Goal: Task Accomplishment & Management: Use online tool/utility

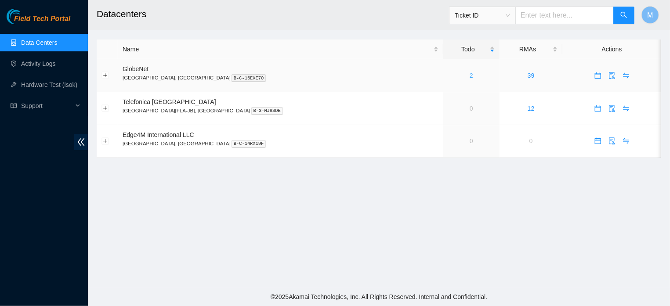
click at [470, 74] on link "2" at bounding box center [472, 75] width 4 height 7
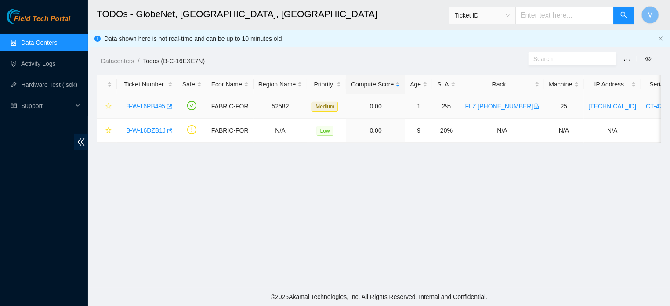
click at [142, 106] on link "B-W-16PB495" at bounding box center [145, 106] width 39 height 7
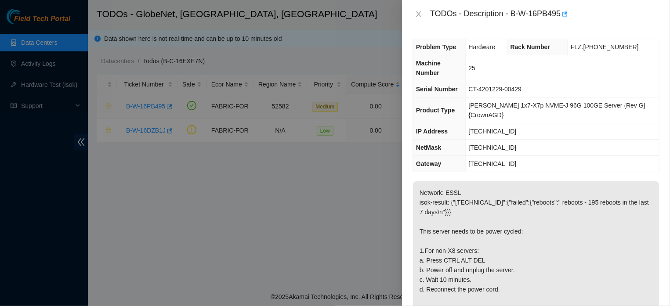
click at [142, 106] on div at bounding box center [335, 153] width 670 height 306
drag, startPoint x: 142, startPoint y: 106, endPoint x: 417, endPoint y: 15, distance: 289.5
click at [417, 15] on icon "close" at bounding box center [418, 14] width 7 height 7
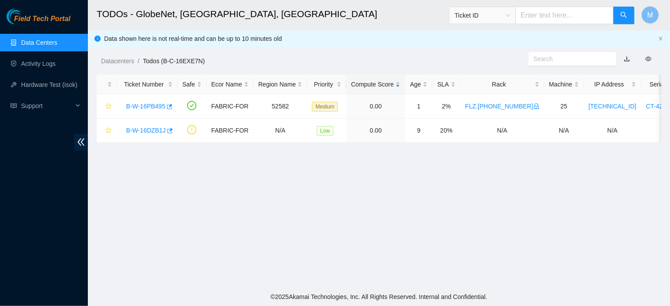
click at [417, 15] on h2 "TODOs - GlobeNet, [GEOGRAPHIC_DATA], [GEOGRAPHIC_DATA]" at bounding box center [325, 14] width 457 height 28
click at [40, 44] on link "Data Centers" at bounding box center [39, 42] width 36 height 7
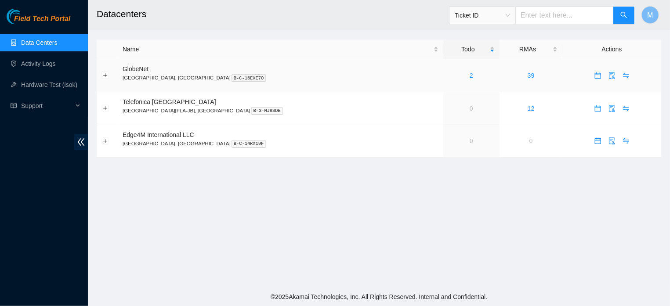
click at [595, 74] on icon "calendar" at bounding box center [597, 73] width 5 height 1
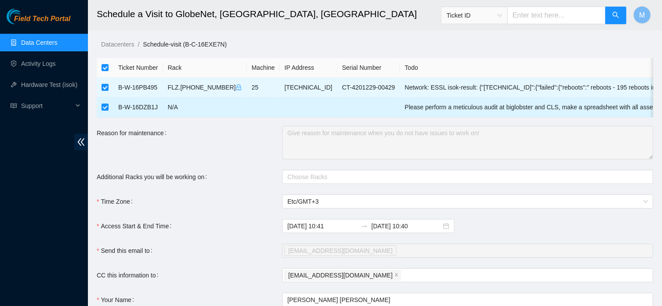
click at [104, 108] on input "checkbox" at bounding box center [105, 107] width 7 height 7
checkbox input "false"
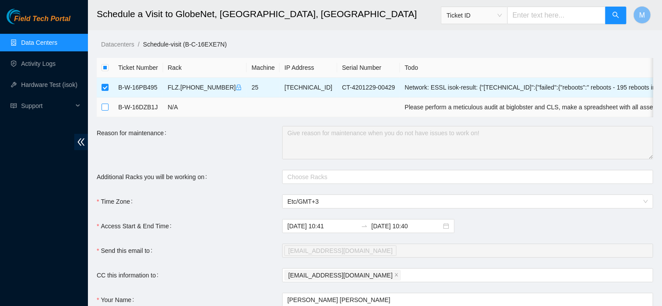
checkbox input "false"
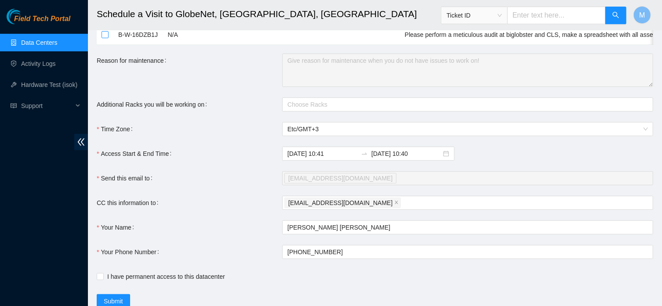
scroll to position [121, 0]
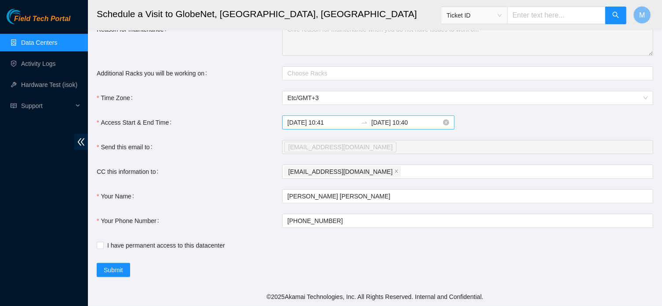
click at [336, 122] on input "2025-09-26 10:41" at bounding box center [322, 123] width 70 height 10
click at [334, 123] on input "2025-09-26 10:41" at bounding box center [322, 123] width 70 height 10
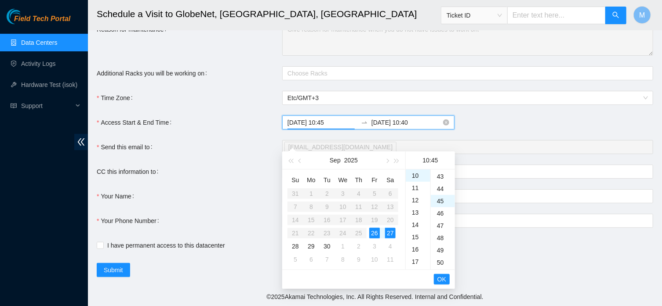
scroll to position [554, 0]
type input "2025-09-26 10:45"
drag, startPoint x: 425, startPoint y: 122, endPoint x: 400, endPoint y: 121, distance: 24.2
click at [400, 121] on input "2025-09-27 10:40" at bounding box center [406, 123] width 70 height 10
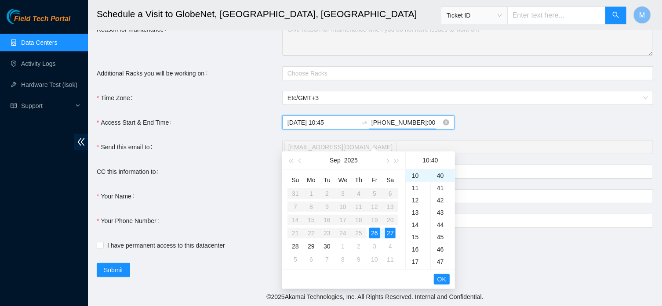
click at [401, 124] on input "2025-09-2713:00" at bounding box center [406, 123] width 70 height 10
click at [442, 275] on span "OK" at bounding box center [441, 280] width 9 height 10
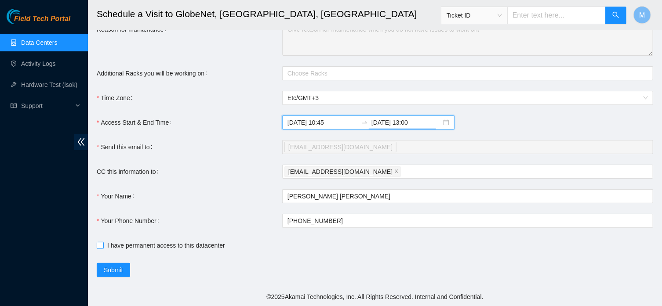
type input "2025-09-26 13:00"
click at [100, 245] on input "I have permanent access to this datacenter" at bounding box center [100, 245] width 6 height 6
checkbox input "true"
click at [336, 98] on span "Etc/GMT+3" at bounding box center [467, 97] width 360 height 13
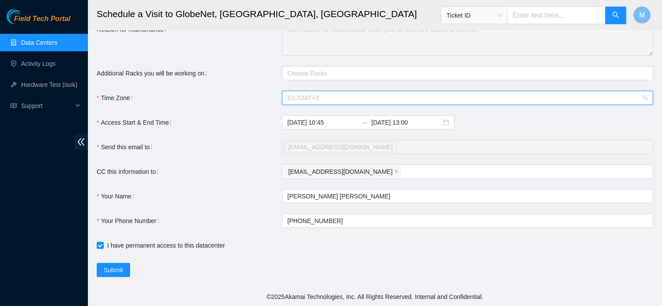
scroll to position [3452, 0]
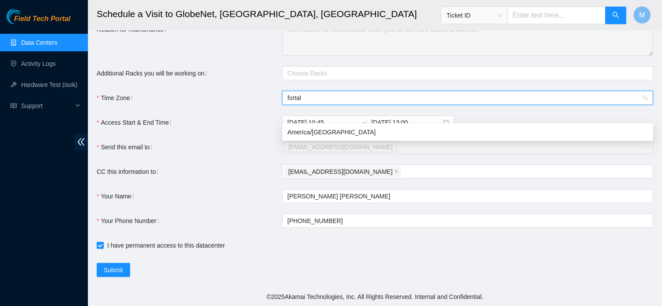
type input "fortale"
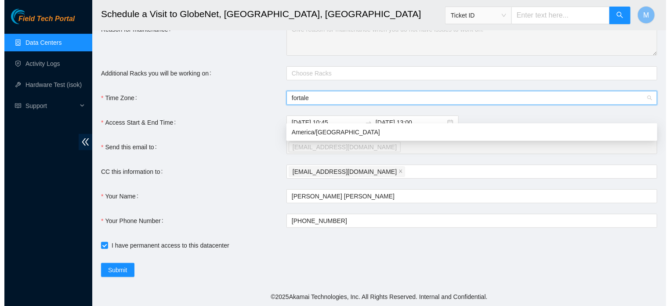
scroll to position [0, 0]
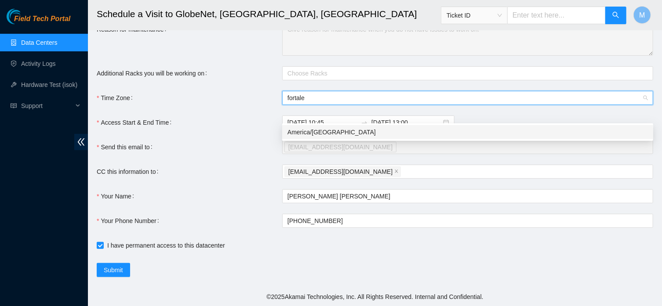
click at [331, 127] on div "America/Fortaleza" at bounding box center [467, 132] width 360 height 10
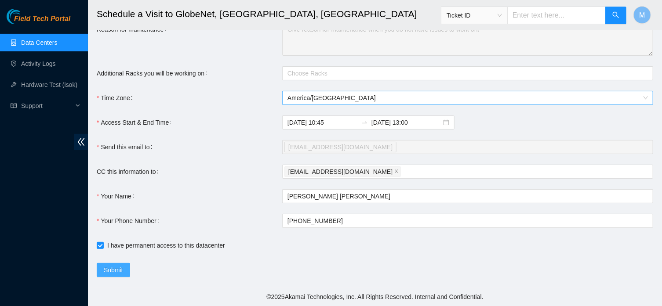
click at [123, 266] on span "Submit" at bounding box center [113, 270] width 19 height 10
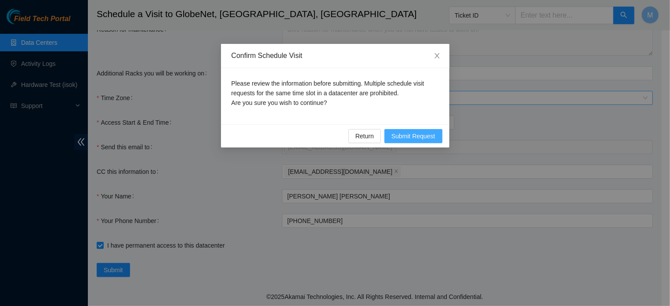
click at [429, 139] on span "Submit Request" at bounding box center [414, 136] width 44 height 10
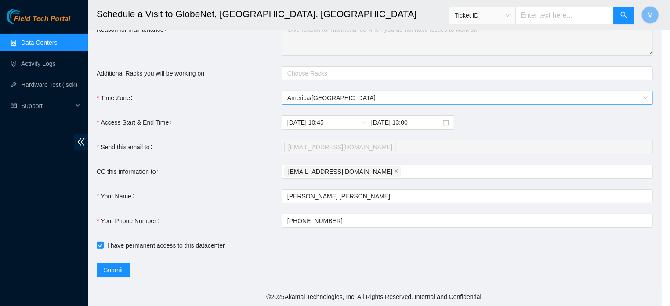
type input "2025-09-26 10:43"
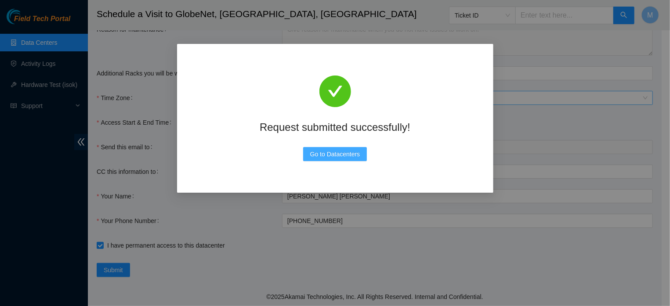
click at [343, 156] on span "Go to Datacenters" at bounding box center [335, 154] width 50 height 10
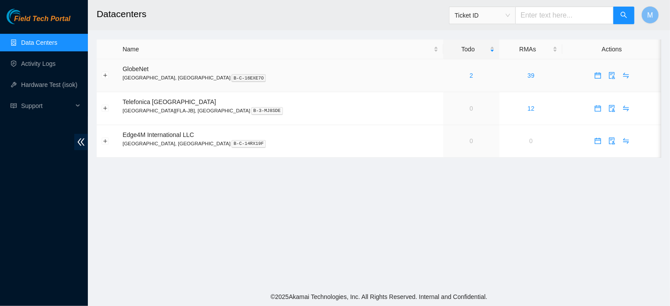
click at [448, 76] on div "2" at bounding box center [471, 76] width 47 height 10
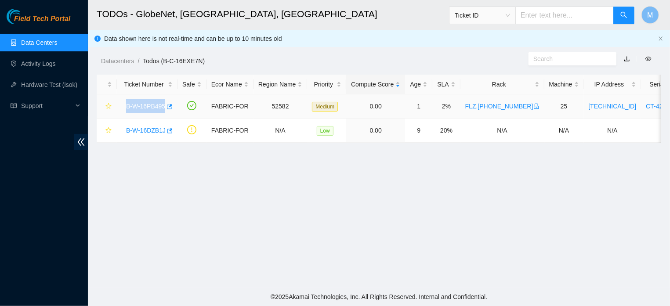
drag, startPoint x: 123, startPoint y: 105, endPoint x: 165, endPoint y: 118, distance: 44.5
click at [165, 118] on td "B-W-16PB495" at bounding box center [147, 106] width 61 height 24
copy link "B-W-16PB495"
click at [135, 105] on link "B-W-16PB495" at bounding box center [145, 106] width 39 height 7
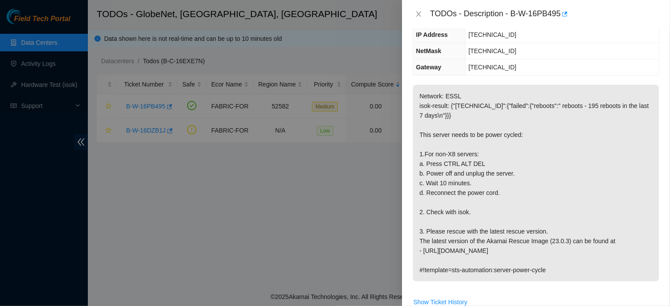
scroll to position [99, 0]
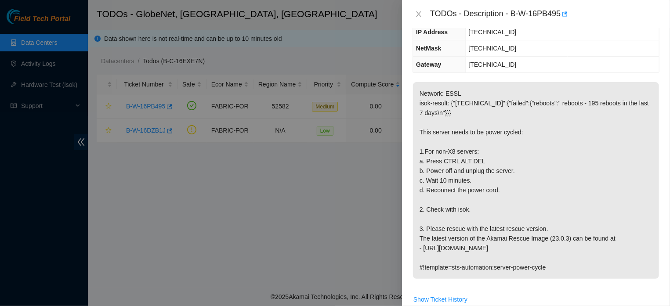
drag, startPoint x: 419, startPoint y: 94, endPoint x: 574, endPoint y: 276, distance: 239.1
click at [574, 276] on p "Network: ESSL isok-result: {"23.12.41.124":{"failed":{"reboots":" reboots - 195…" at bounding box center [536, 180] width 246 height 197
copy p "Network: ESSL isok-result: {"23.12.41.124":{"failed":{"reboots":" reboots - 195…"
click at [633, 138] on p "Network: ESSL isok-result: {"[TECHNICAL_ID]":{"failed":{"reboots":" reboots - 1…" at bounding box center [536, 180] width 246 height 197
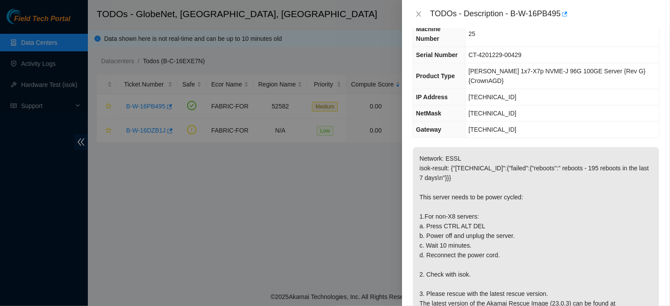
scroll to position [0, 0]
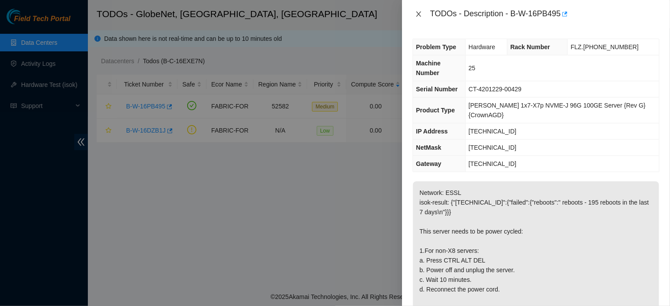
click at [417, 13] on icon "close" at bounding box center [418, 13] width 5 height 5
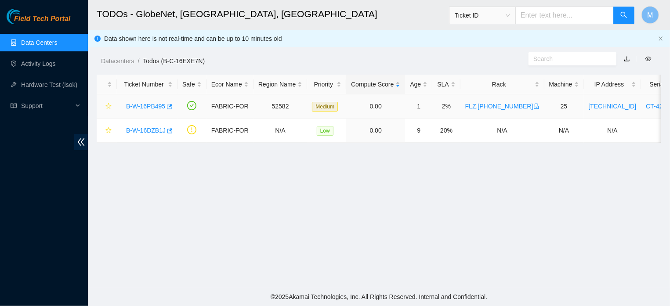
click at [145, 105] on link "B-W-16PB495" at bounding box center [145, 106] width 39 height 7
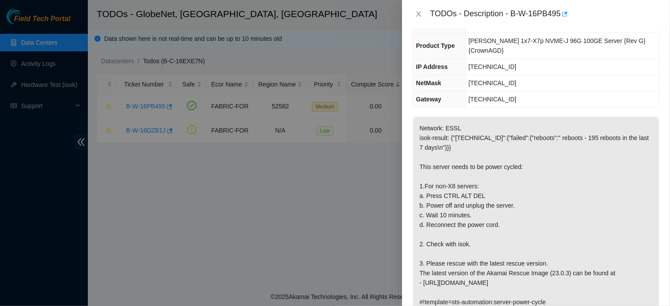
scroll to position [94, 0]
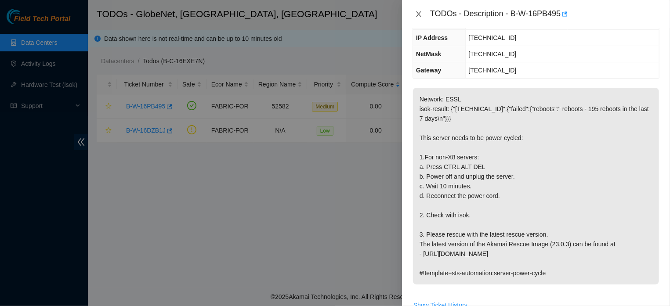
click at [419, 14] on icon "close" at bounding box center [418, 14] width 7 height 7
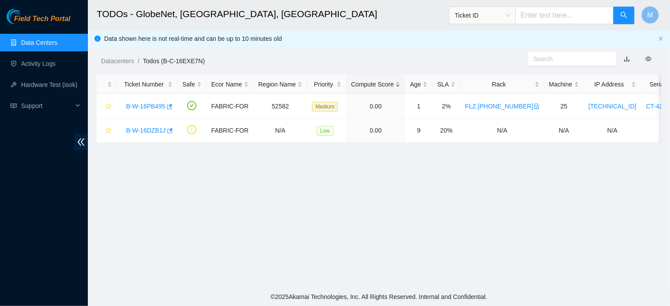
scroll to position [113, 0]
click at [377, 20] on h2 "TODOs - GlobeNet, [GEOGRAPHIC_DATA], [GEOGRAPHIC_DATA]" at bounding box center [325, 14] width 457 height 28
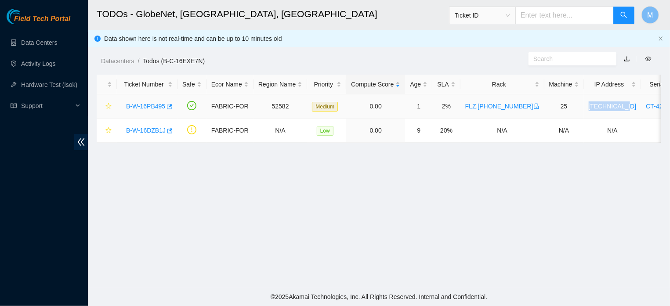
drag, startPoint x: 615, startPoint y: 108, endPoint x: 577, endPoint y: 113, distance: 38.2
click at [584, 113] on td "[TECHNICAL_ID]" at bounding box center [613, 106] width 58 height 24
copy link "[TECHNICAL_ID]"
click at [51, 82] on link "Hardware Test (isok)" at bounding box center [49, 84] width 56 height 7
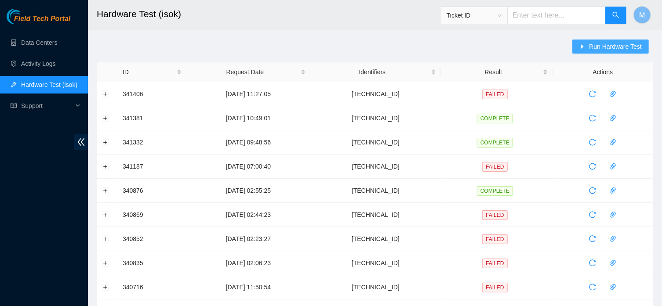
click at [588, 47] on button "Run Hardware Test" at bounding box center [610, 47] width 76 height 14
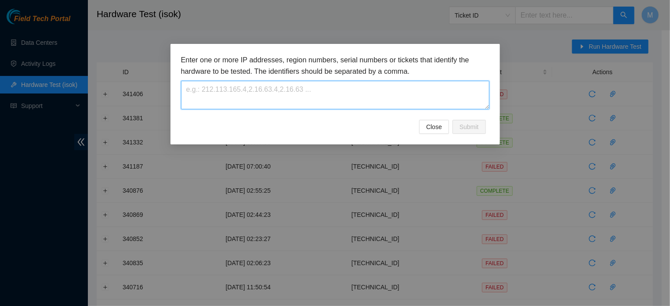
click at [425, 87] on textarea at bounding box center [335, 95] width 308 height 29
paste textarea "[TECHNICAL_ID]"
type textarea "[TECHNICAL_ID]"
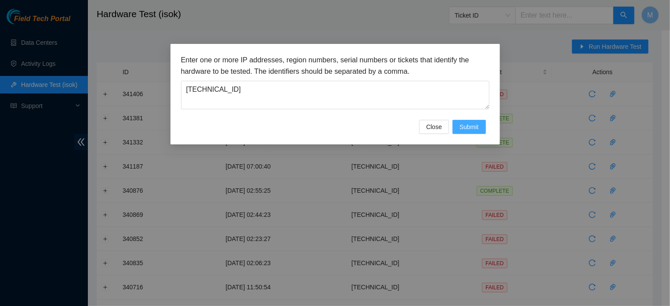
click at [466, 132] on span "Submit" at bounding box center [469, 127] width 19 height 10
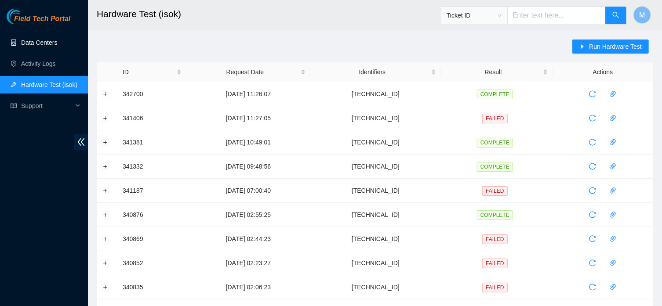
click at [40, 42] on link "Data Centers" at bounding box center [39, 42] width 36 height 7
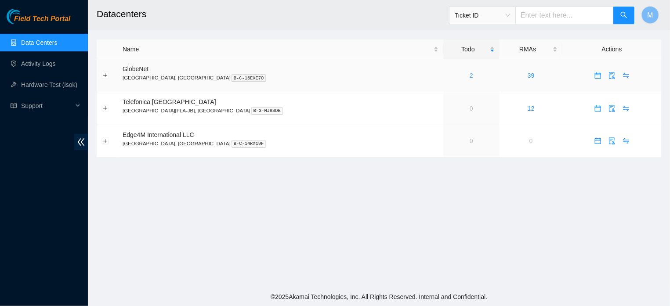
click at [470, 74] on link "2" at bounding box center [472, 75] width 4 height 7
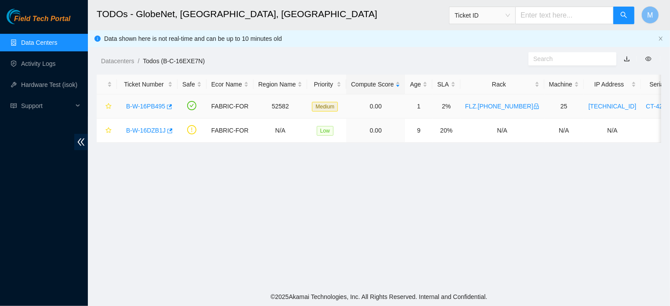
click at [154, 105] on link "B-W-16PB495" at bounding box center [145, 106] width 39 height 7
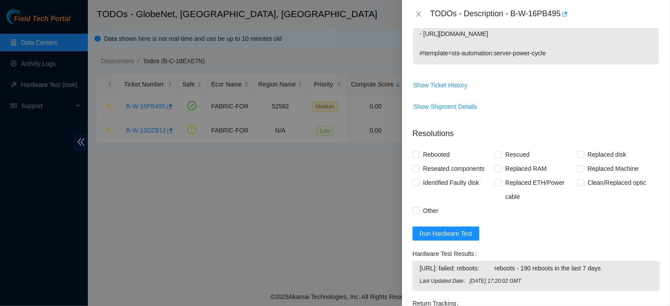
scroll to position [324, 0]
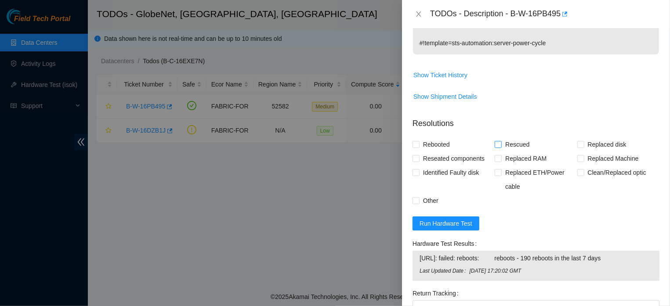
click at [497, 144] on input "Rescued" at bounding box center [498, 144] width 6 height 6
checkbox input "true"
click at [417, 203] on input "Other" at bounding box center [416, 200] width 6 height 6
checkbox input "true"
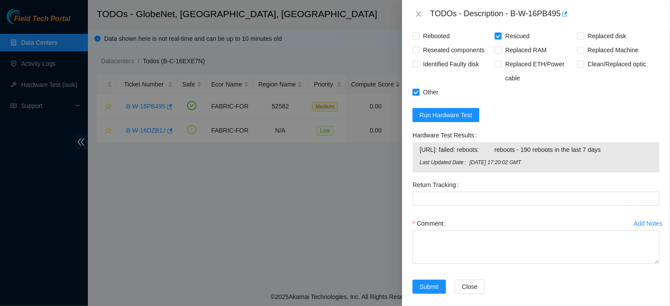
scroll to position [450, 0]
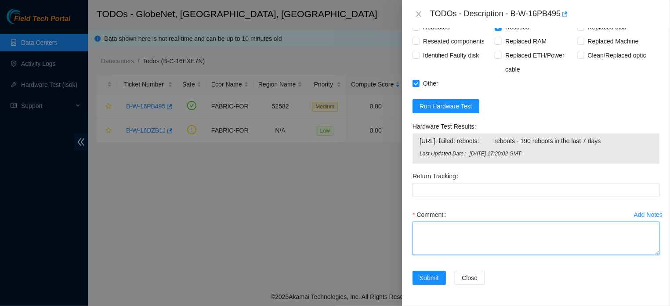
click at [512, 232] on textarea "Comment" at bounding box center [536, 238] width 247 height 33
paste textarea "THE MACHINE WAS RESTARTED (CTRL+ALT+DEL) AND WAS DISCONNECTED FROM THE POWER FO…"
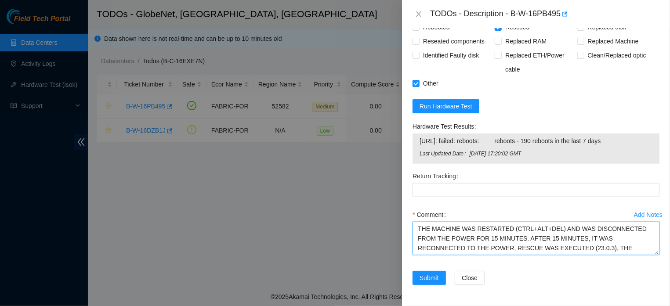
scroll to position [9, 0]
type textarea "THE MACHINE WAS RESTARTED (CTRL+ALT+DEL) AND WAS DISCONNECTED FROM THE POWER FO…"
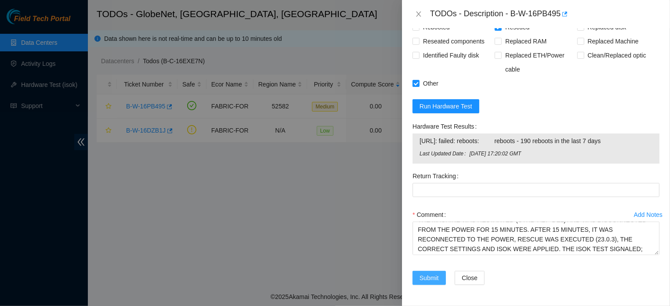
click at [425, 276] on span "Submit" at bounding box center [429, 278] width 19 height 10
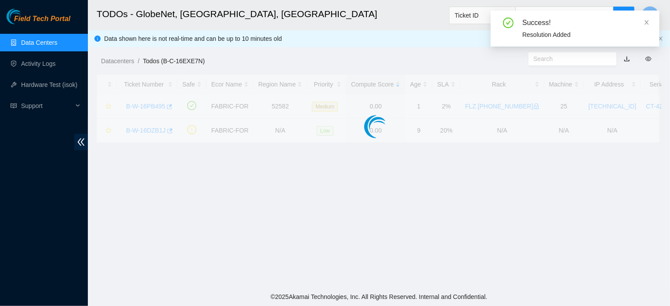
scroll to position [218, 0]
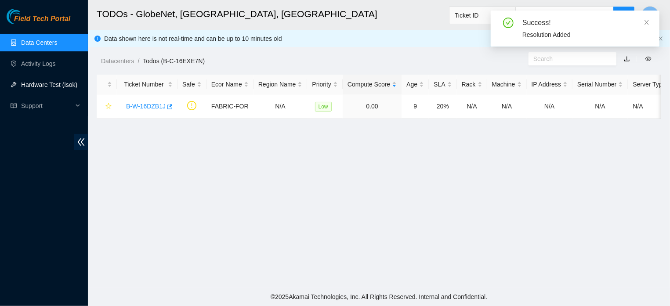
click at [46, 84] on link "Hardware Test (isok)" at bounding box center [49, 84] width 56 height 7
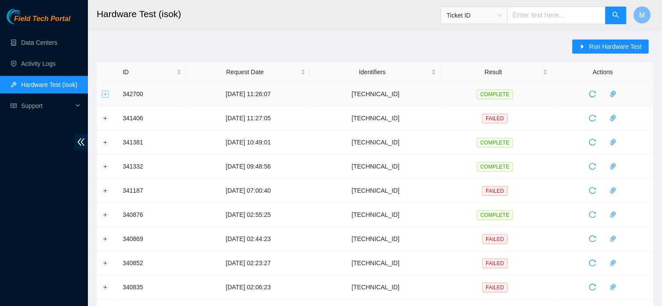
click at [105, 94] on button "Expand row" at bounding box center [105, 94] width 7 height 7
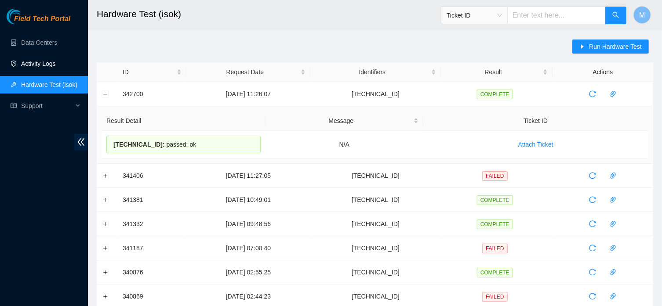
click at [33, 65] on link "Activity Logs" at bounding box center [38, 63] width 35 height 7
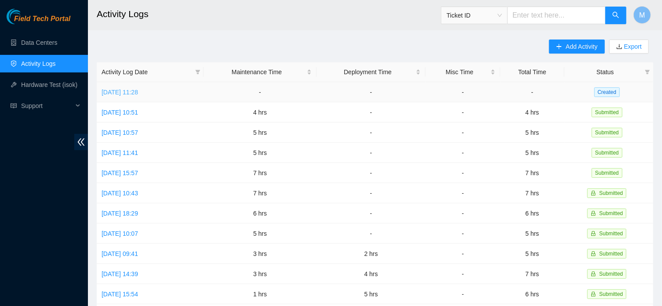
click at [131, 91] on link "[DATE] 11:28" at bounding box center [120, 92] width 36 height 7
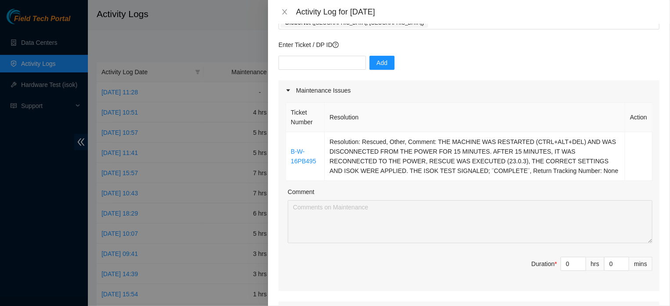
scroll to position [231, 0]
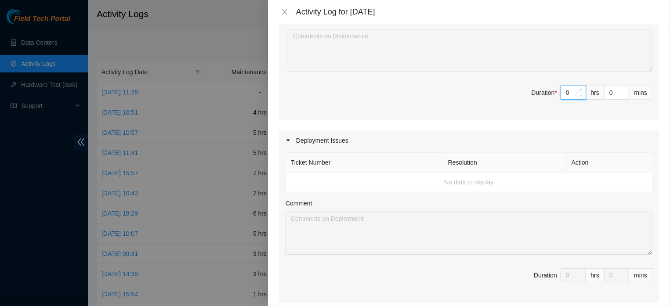
drag, startPoint x: 562, startPoint y: 112, endPoint x: 549, endPoint y: 113, distance: 13.2
click at [561, 99] on input "0" at bounding box center [573, 92] width 25 height 13
type input "2"
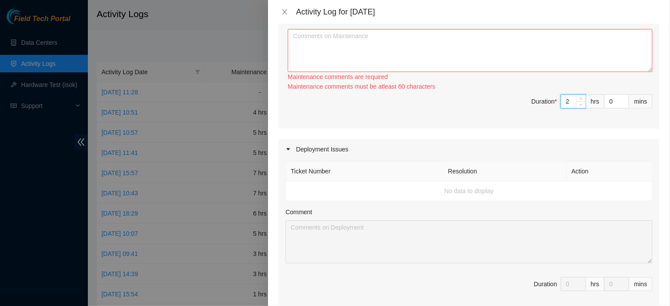
type input "2"
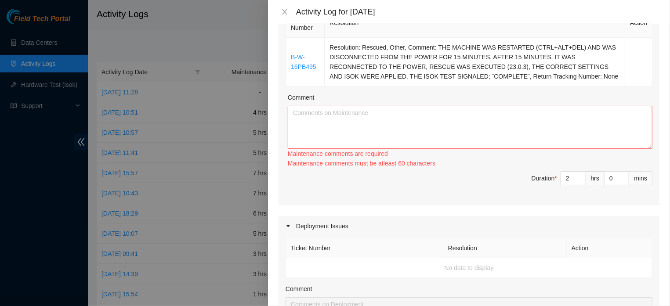
scroll to position [138, 0]
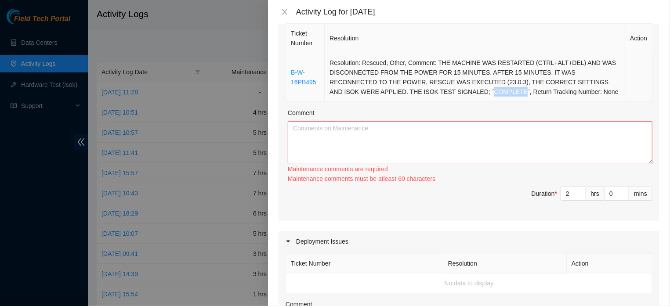
drag, startPoint x: 496, startPoint y: 93, endPoint x: 526, endPoint y: 92, distance: 30.3
click at [526, 92] on td "Resolution: Rescued, Other, Comment: THE MACHINE WAS RESTARTED (CTRL+ALT+DEL) A…" at bounding box center [475, 77] width 301 height 49
click at [303, 150] on textarea "Comment" at bounding box center [470, 142] width 365 height 43
paste textarea "THE MACHINE WAS RESTARTED (CTRL+ALT+DEL) AND WAS DISCONNECTED FROM THE POWER FO…"
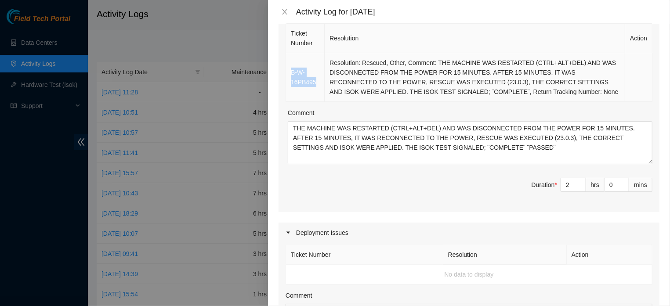
drag, startPoint x: 290, startPoint y: 83, endPoint x: 329, endPoint y: 87, distance: 39.4
click at [325, 87] on td "B-W-16PB495" at bounding box center [305, 77] width 39 height 49
copy link "B-W-16PB495"
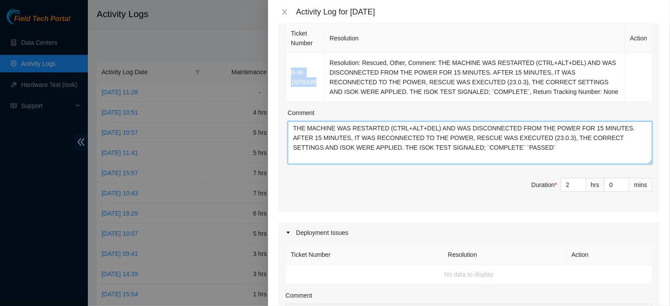
click at [294, 140] on textarea "THE MACHINE WAS RESTARTED (CTRL+ALT+DEL) AND WAS DISCONNECTED FROM THE POWER FO…" at bounding box center [470, 142] width 365 height 43
paste textarea "B-W-16PB495"
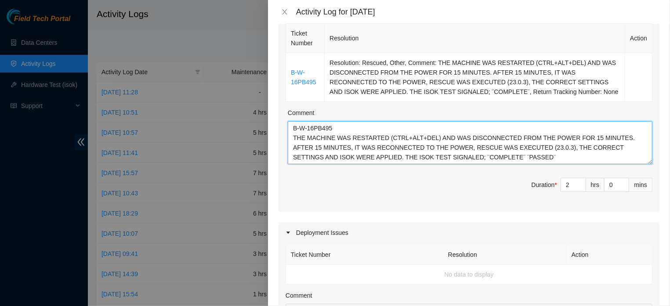
type textarea "B-W-16PB495 THE MACHINE WAS RESTARTED (CTRL+ALT+DEL) AND WAS DISCONNECTED FROM …"
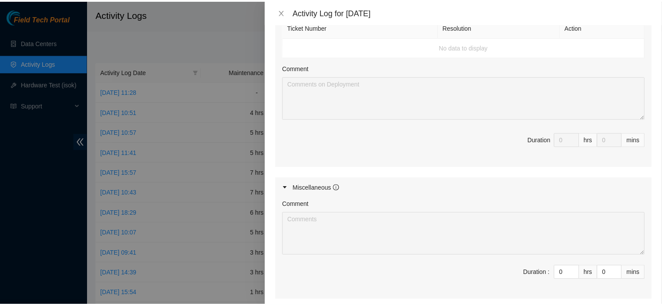
scroll to position [491, 0]
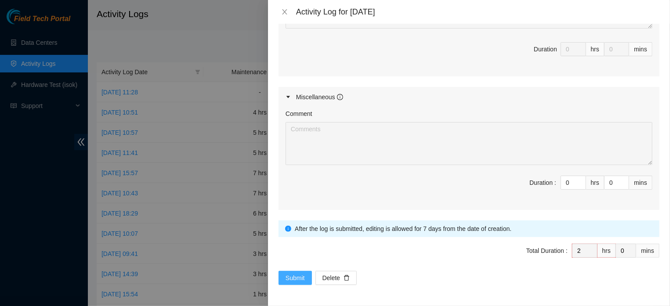
click at [301, 279] on span "Submit" at bounding box center [295, 278] width 19 height 10
